Goal: Information Seeking & Learning: Learn about a topic

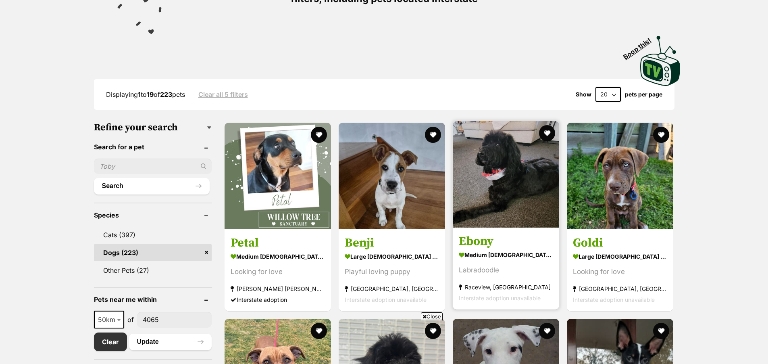
click at [479, 256] on strong "medium [DEMOGRAPHIC_DATA] Dog" at bounding box center [506, 255] width 94 height 12
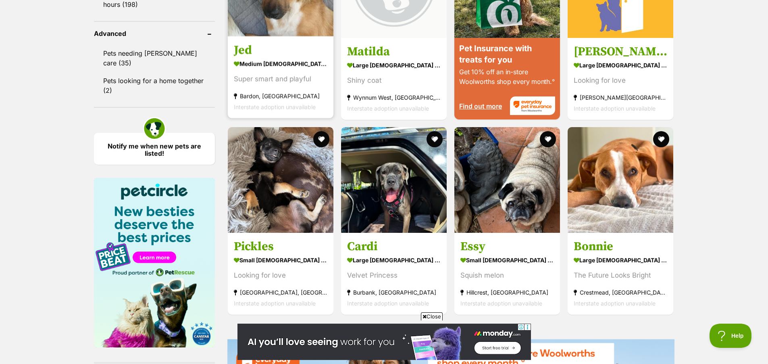
scroll to position [951, 0]
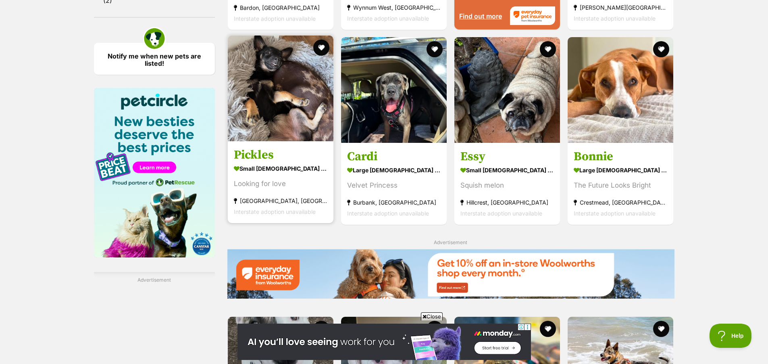
click at [248, 171] on strong "small female Dog" at bounding box center [281, 168] width 94 height 12
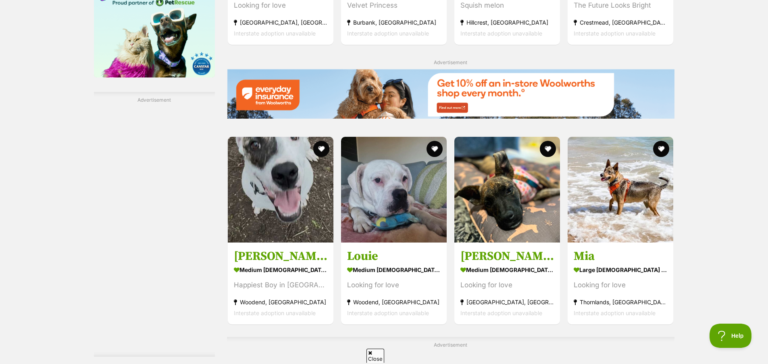
scroll to position [1133, 0]
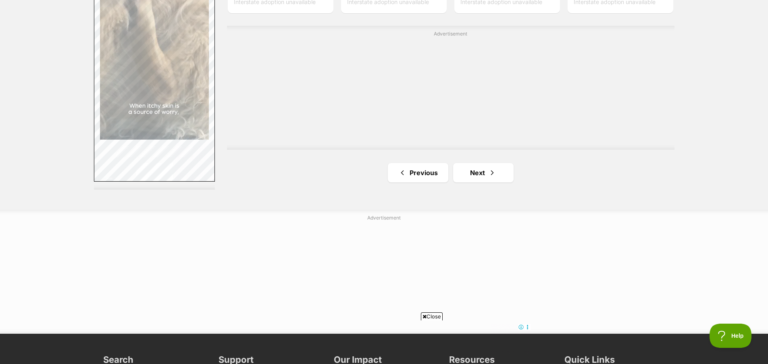
scroll to position [1442, 0]
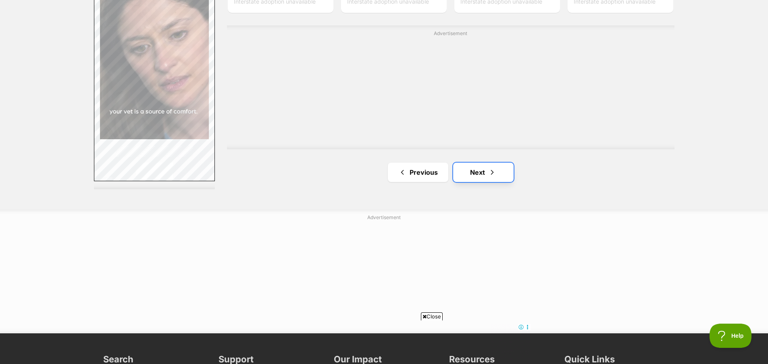
click at [472, 175] on link "Next" at bounding box center [483, 171] width 60 height 19
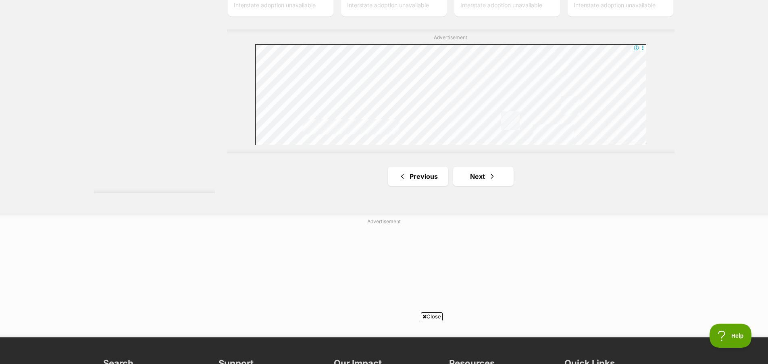
scroll to position [1554, 0]
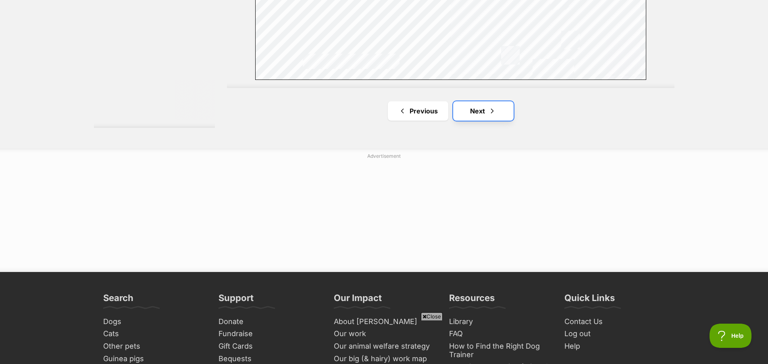
click at [480, 112] on link "Next" at bounding box center [483, 110] width 60 height 19
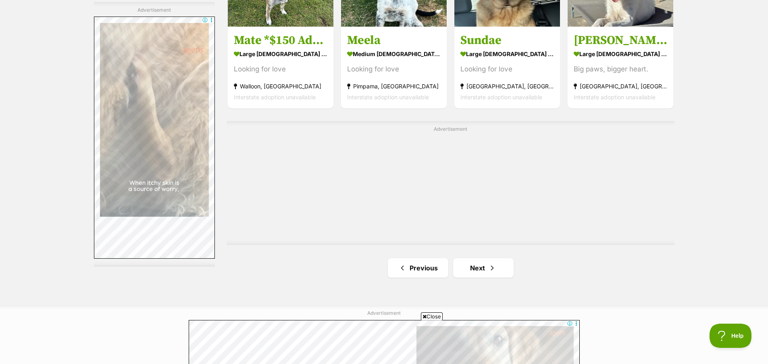
scroll to position [1422, 0]
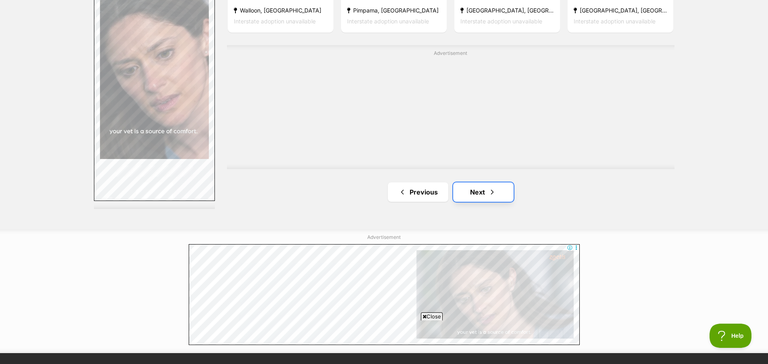
click at [468, 198] on link "Next" at bounding box center [483, 191] width 60 height 19
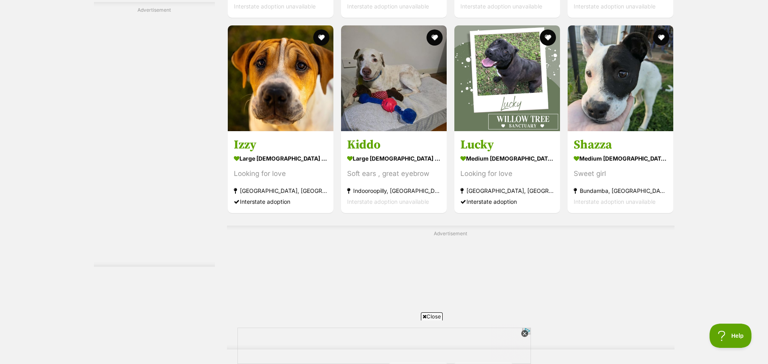
scroll to position [956, 0]
